Goal: Subscribe to service/newsletter

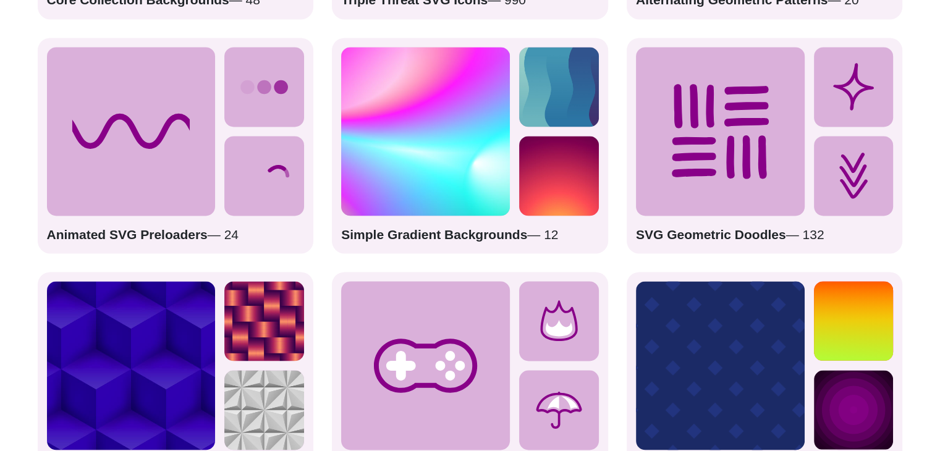
scroll to position [1917, 0]
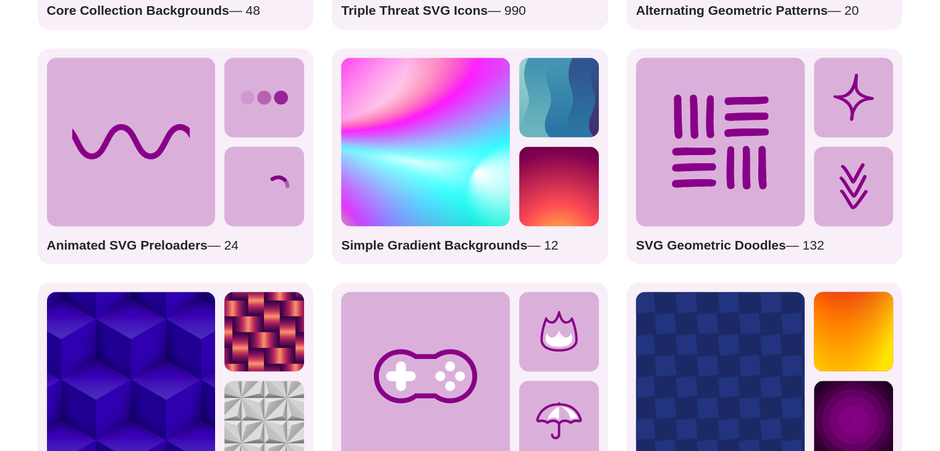
click at [163, 220] on icon at bounding box center [131, 142] width 169 height 169
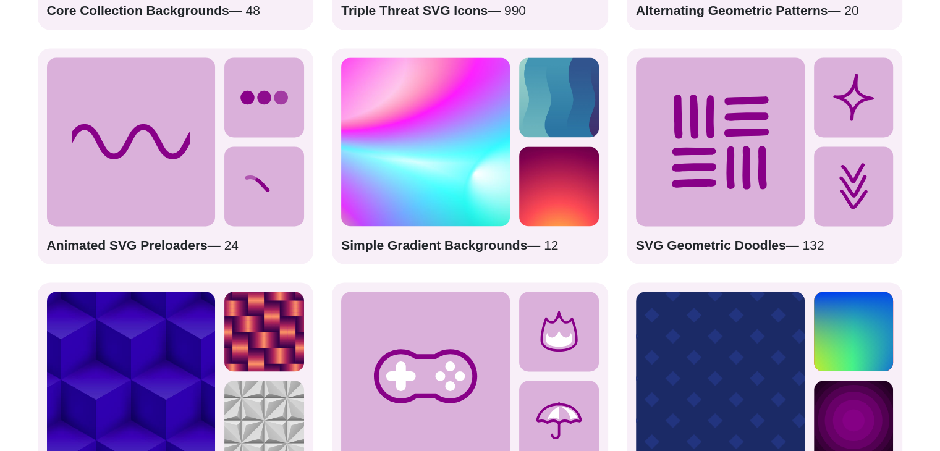
click at [147, 239] on strong "Animated SVG Preloaders" at bounding box center [127, 245] width 161 height 14
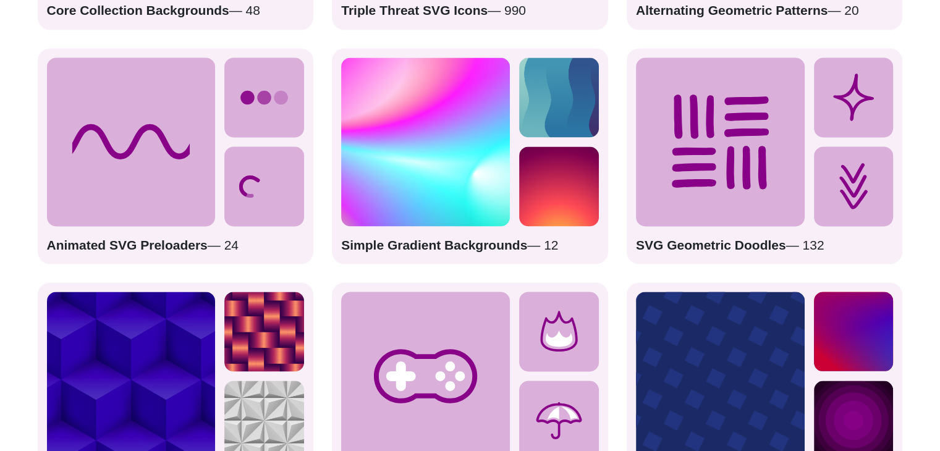
click at [131, 241] on strong "Animated SVG Preloaders" at bounding box center [127, 245] width 161 height 14
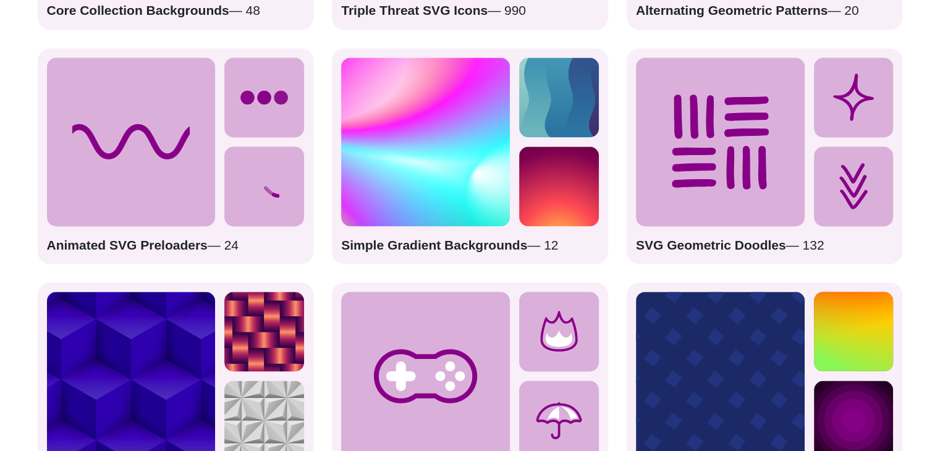
click at [169, 171] on icon at bounding box center [131, 142] width 169 height 169
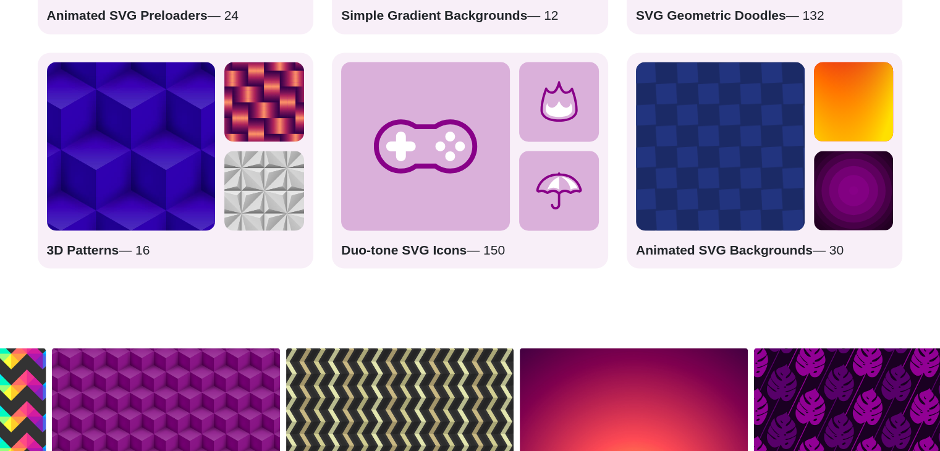
scroll to position [2164, 0]
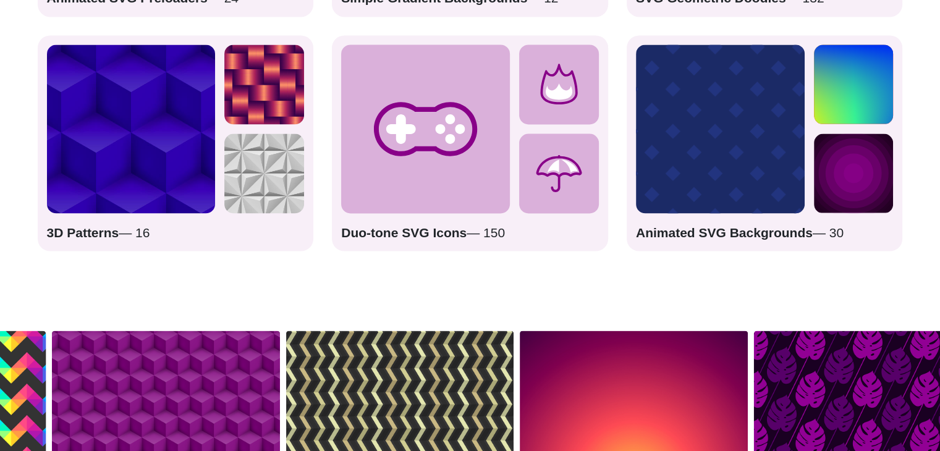
click at [143, 97] on img at bounding box center [131, 129] width 169 height 169
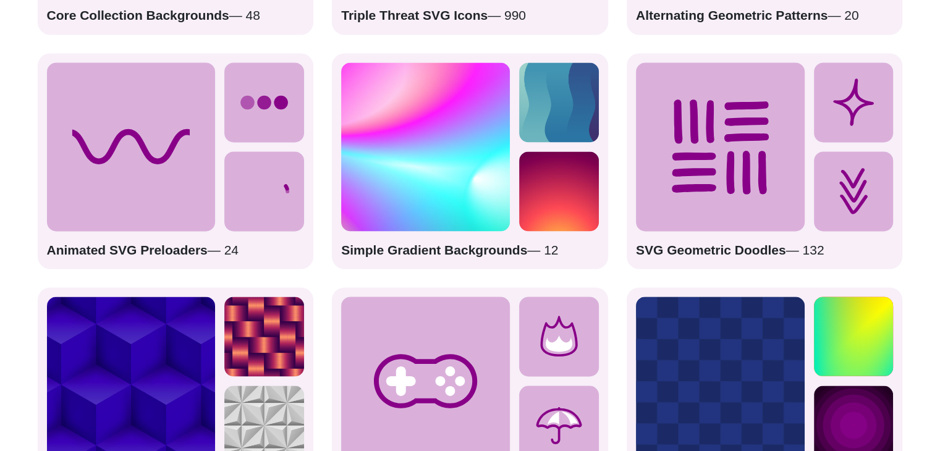
scroll to position [1793, 0]
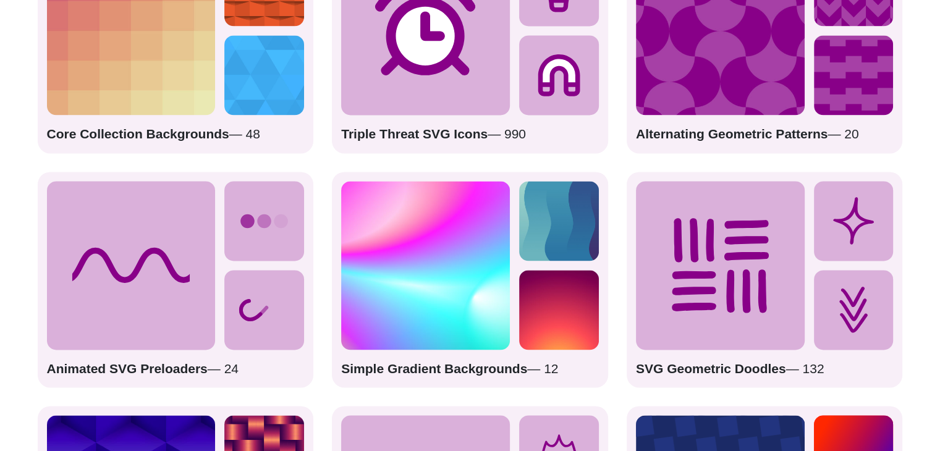
click at [284, 312] on icon at bounding box center [264, 310] width 80 height 80
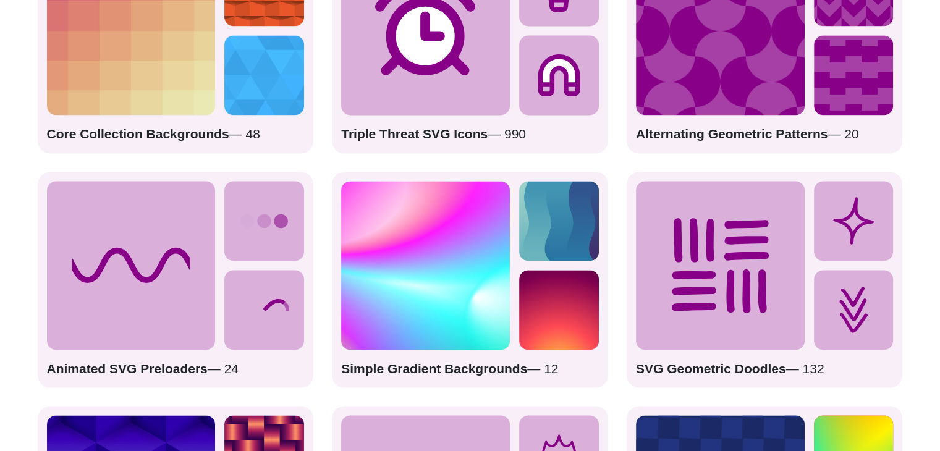
click at [180, 376] on strong "Animated SVG Preloaders" at bounding box center [127, 369] width 161 height 14
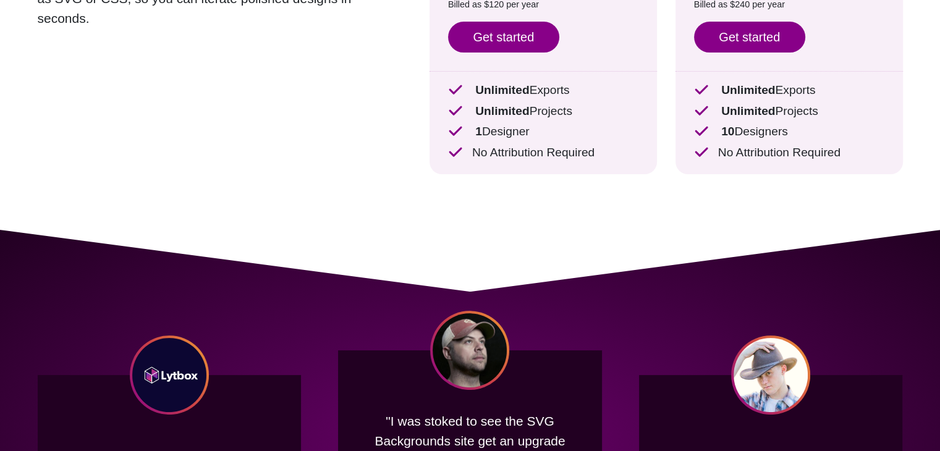
scroll to position [62, 0]
